Goal: Navigation & Orientation: Find specific page/section

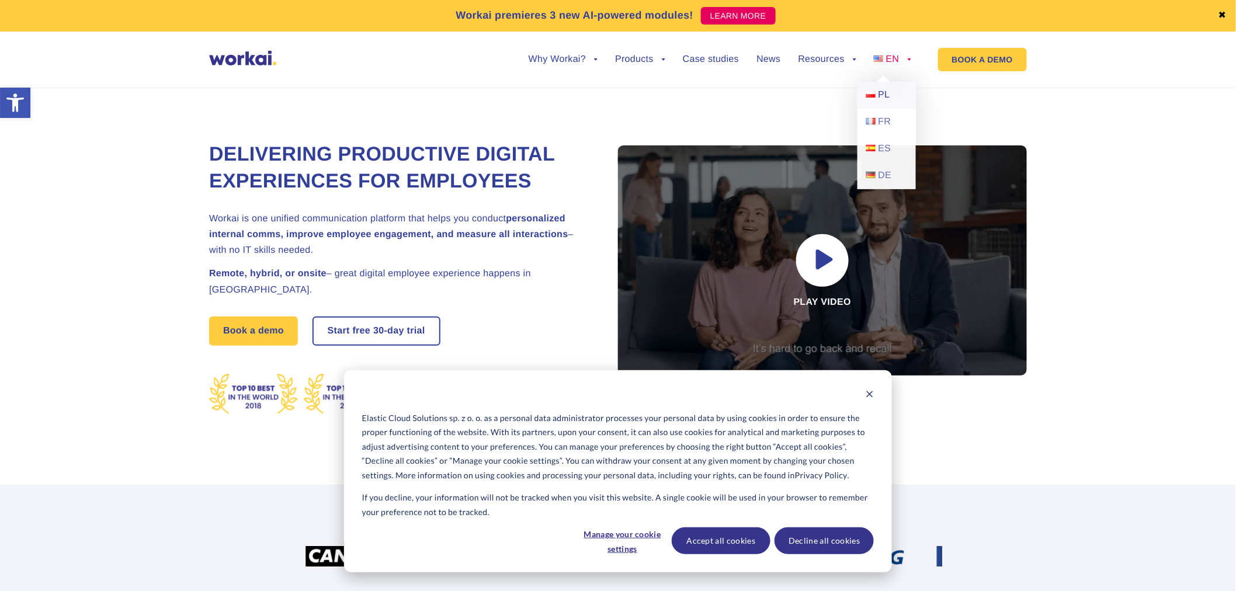
click at [879, 98] on span "PL" at bounding box center [885, 95] width 12 height 10
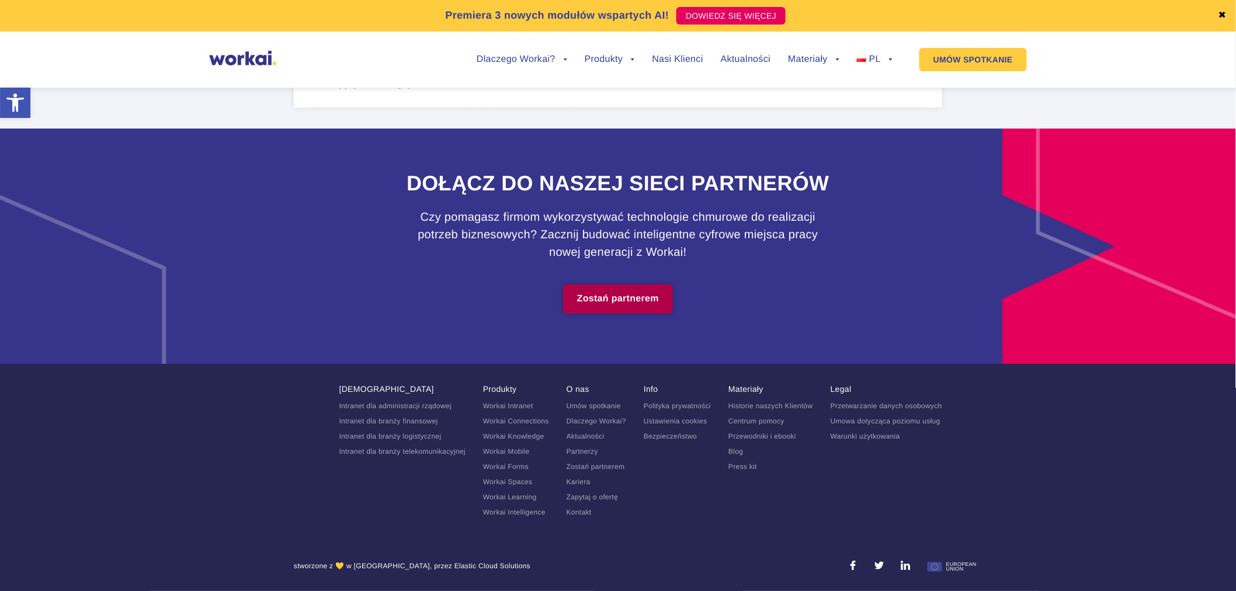
scroll to position [7102, 0]
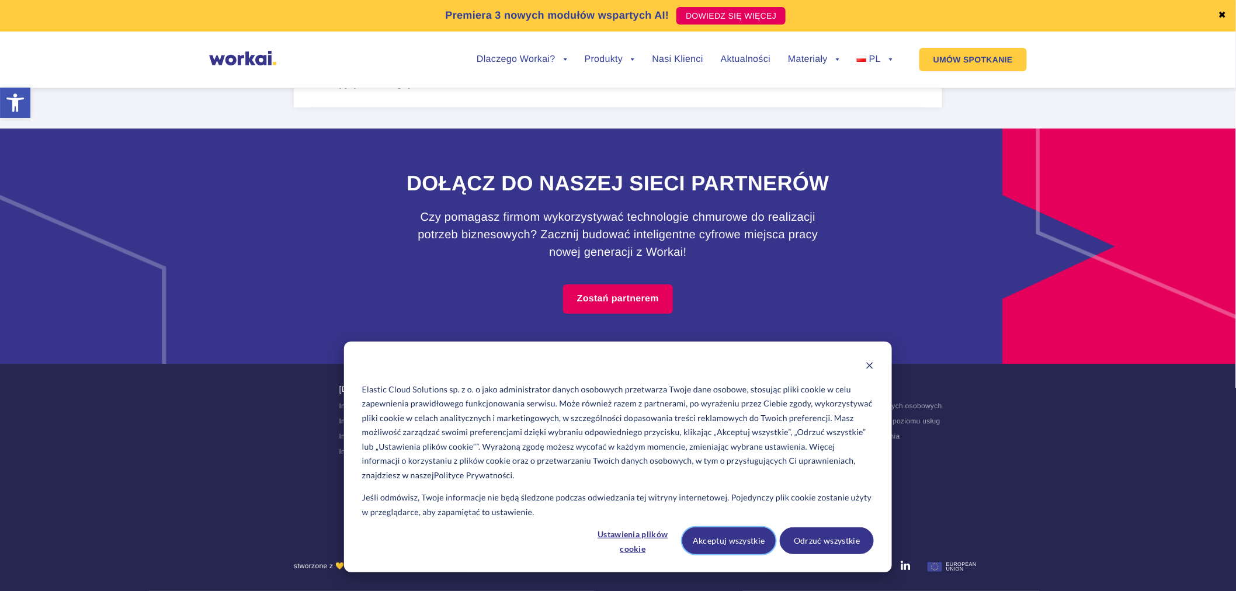
click at [758, 544] on button "Akceptuj wszystkie" at bounding box center [729, 541] width 94 height 27
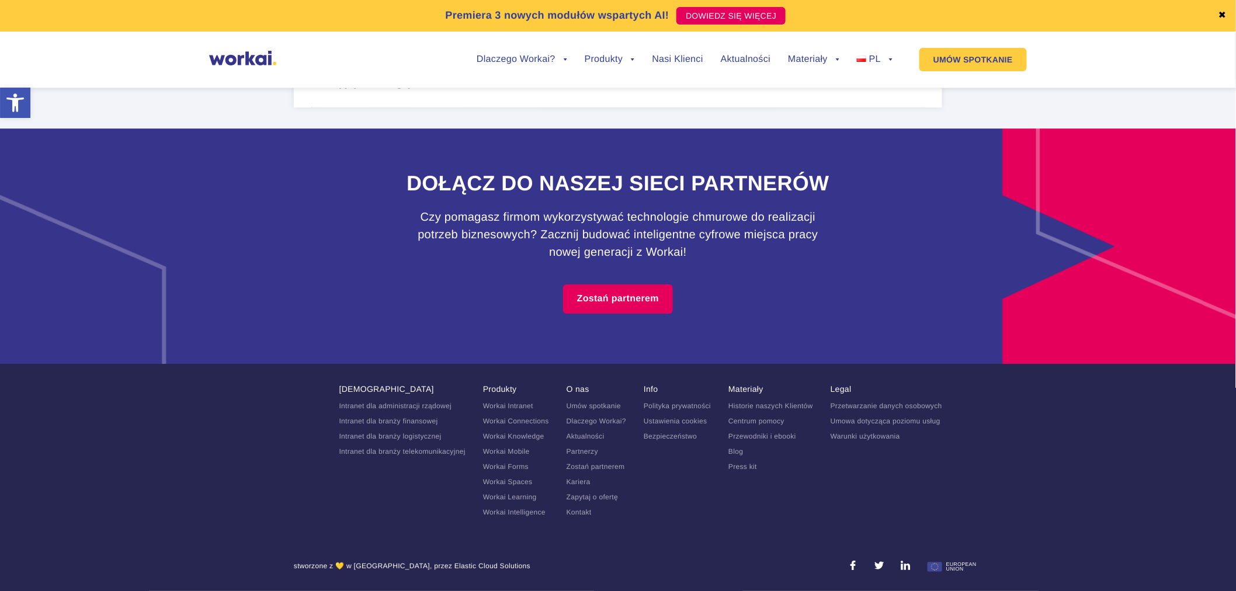
click at [858, 440] on link "Warunki użytkowania" at bounding box center [866, 436] width 70 height 8
